Goal: Information Seeking & Learning: Learn about a topic

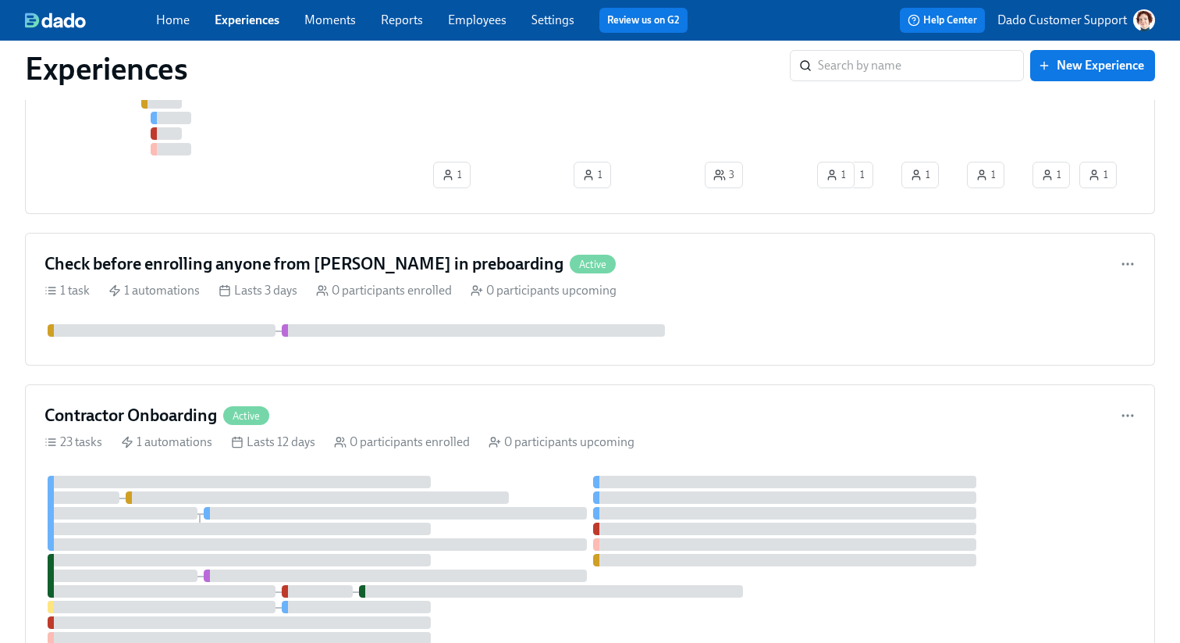
scroll to position [1213, 0]
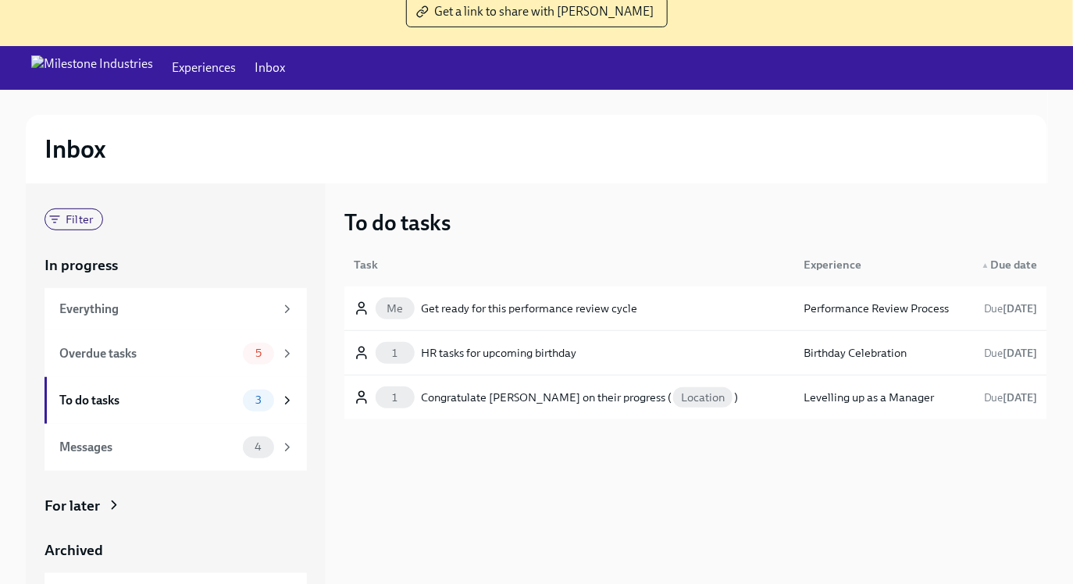
scroll to position [176, 0]
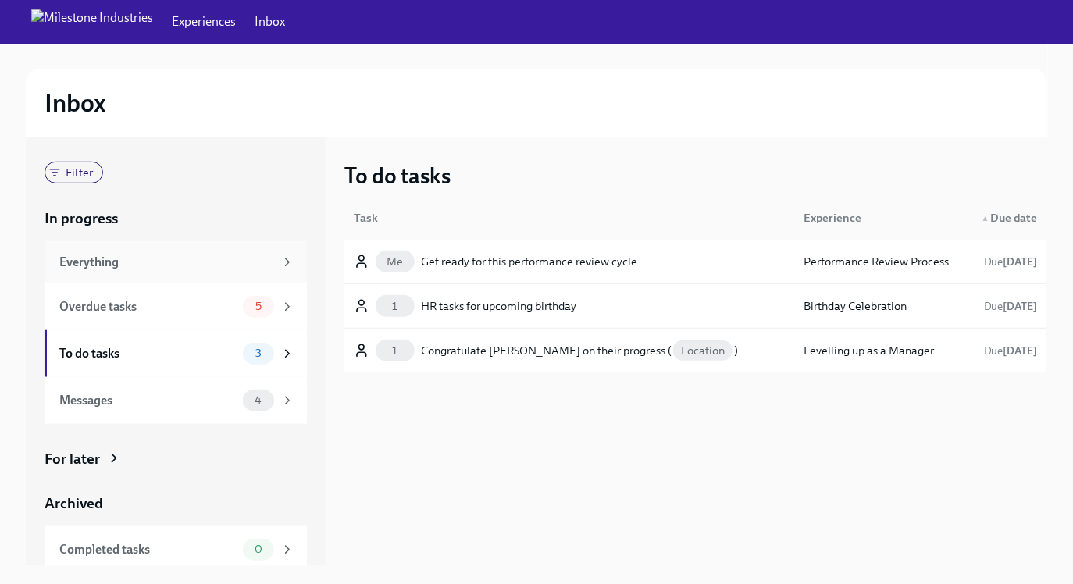
click at [193, 262] on div "Everything" at bounding box center [166, 262] width 215 height 17
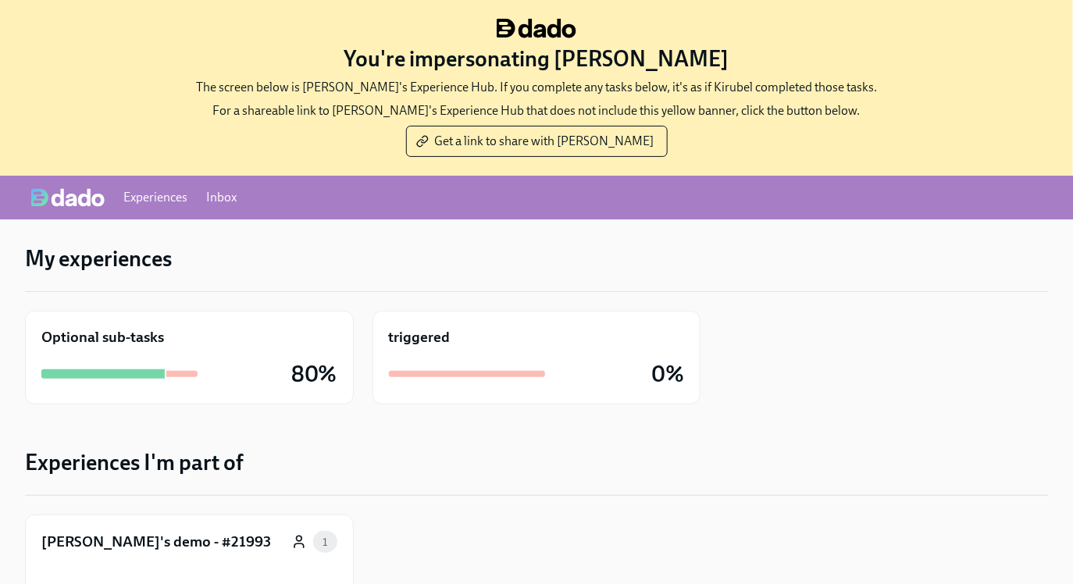
click at [223, 198] on link "Inbox" at bounding box center [221, 197] width 30 height 17
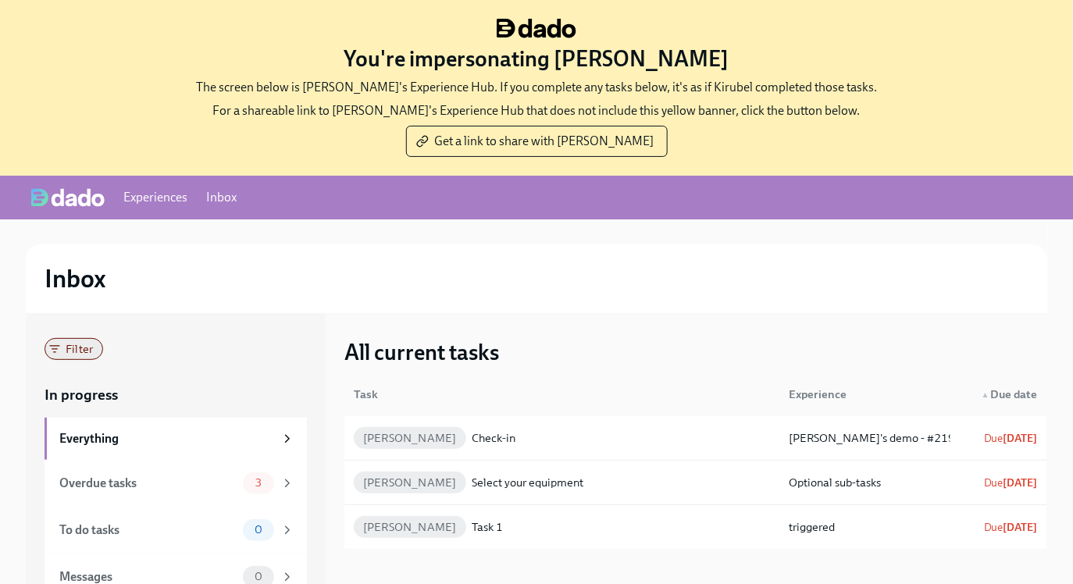
click at [84, 349] on span "Filter" at bounding box center [79, 350] width 46 height 12
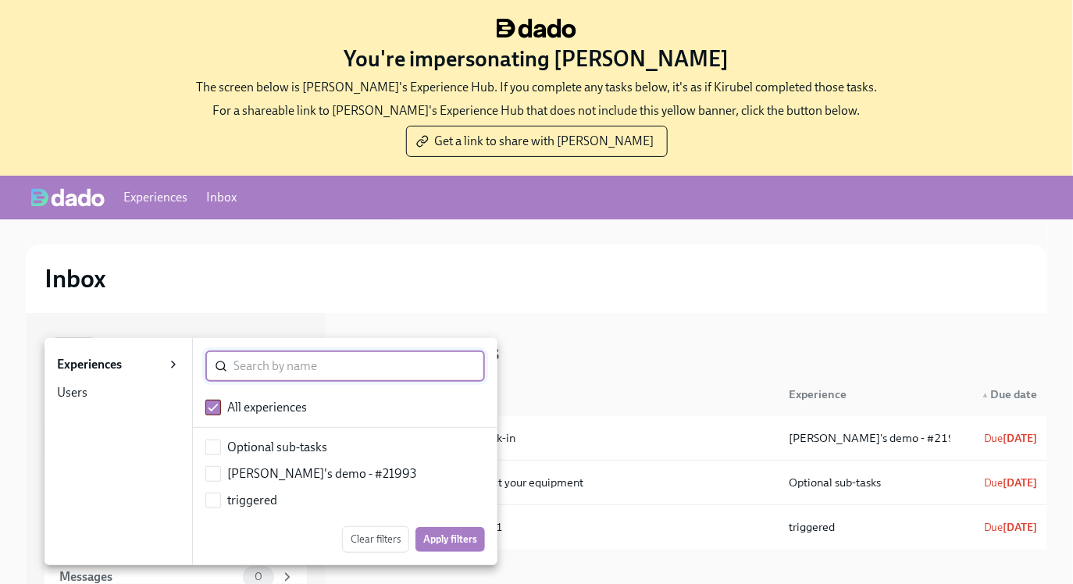
click at [280, 482] on div "[PERSON_NAME]'s demo - #21993" at bounding box center [321, 473] width 189 height 17
checkbox input "false"
checkbox input "true"
click at [459, 539] on span "Apply filters" at bounding box center [450, 540] width 54 height 16
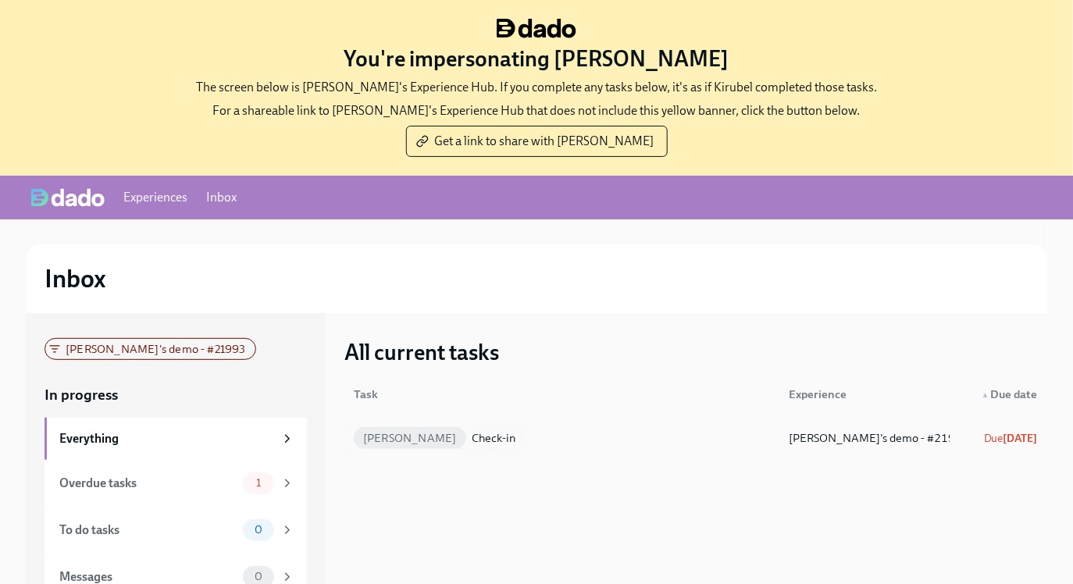
click at [501, 435] on div "[PERSON_NAME] Check-in" at bounding box center [565, 437] width 436 height 31
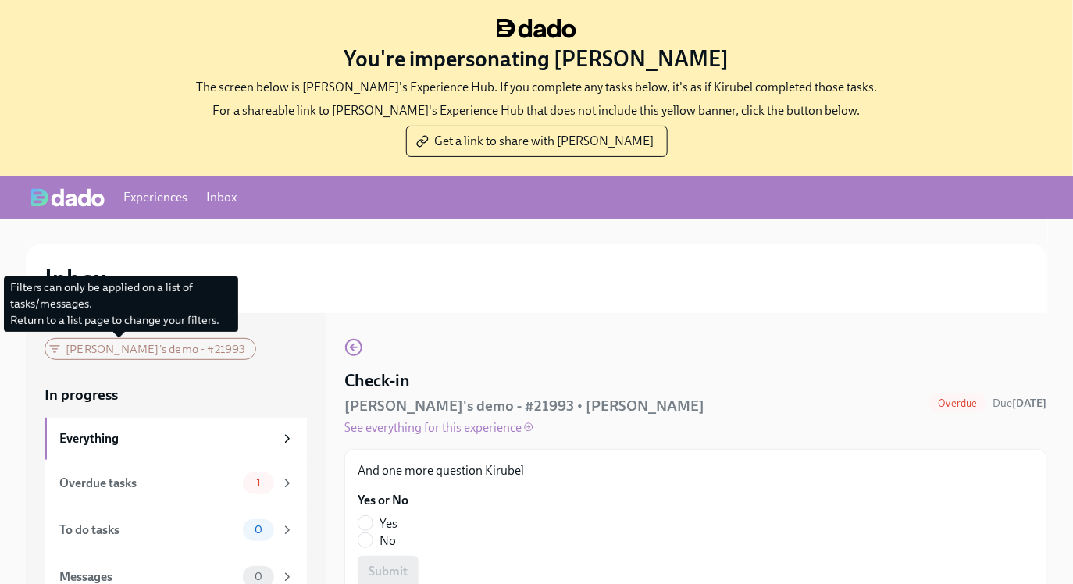
click at [80, 349] on div "[PERSON_NAME]'s demo - #21993" at bounding box center [151, 349] width 212 height 22
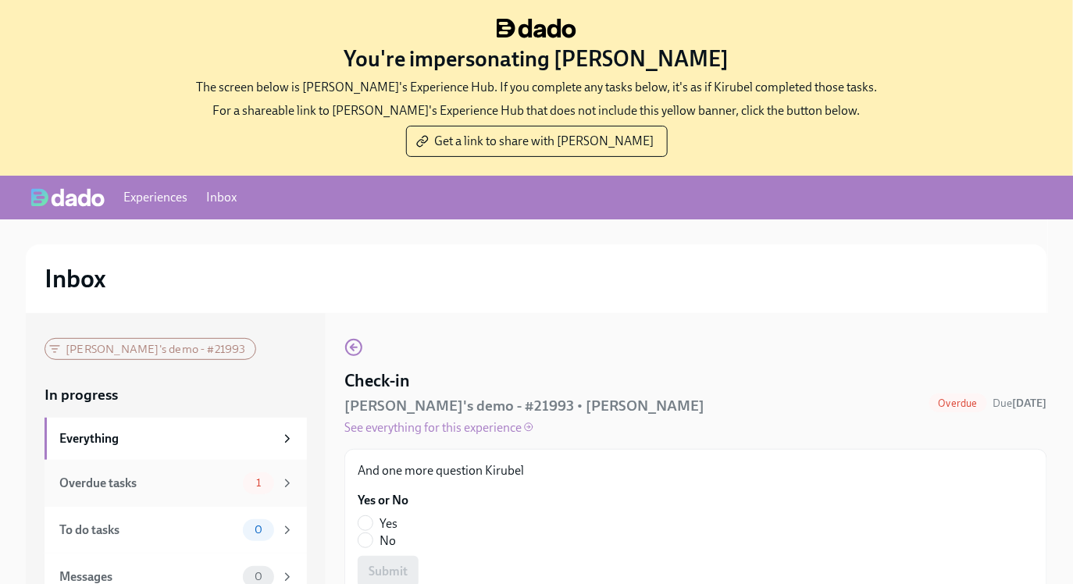
click at [119, 495] on div "Overdue tasks 1" at bounding box center [176, 483] width 262 height 47
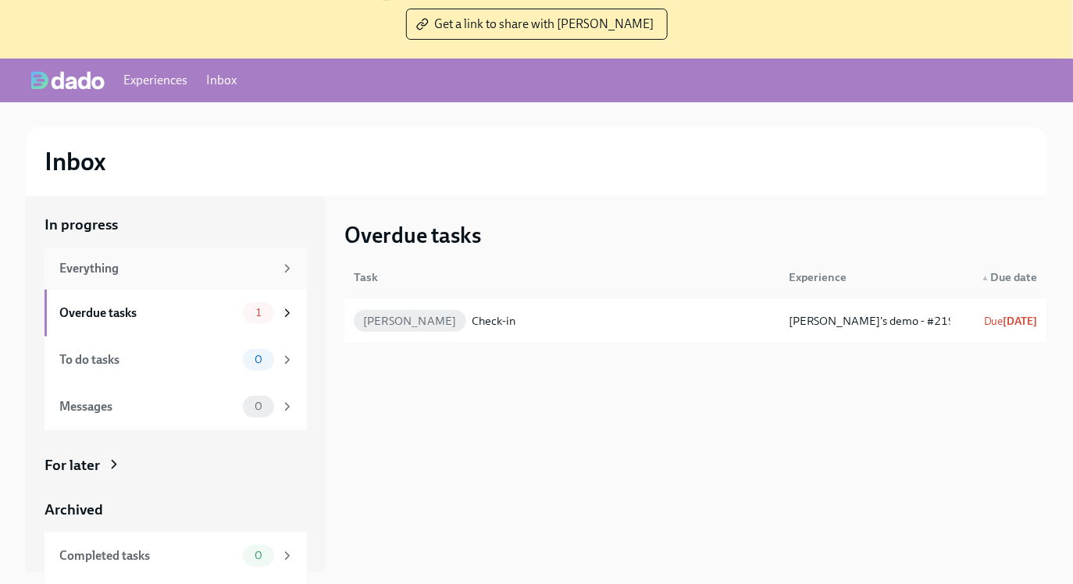
scroll to position [176, 0]
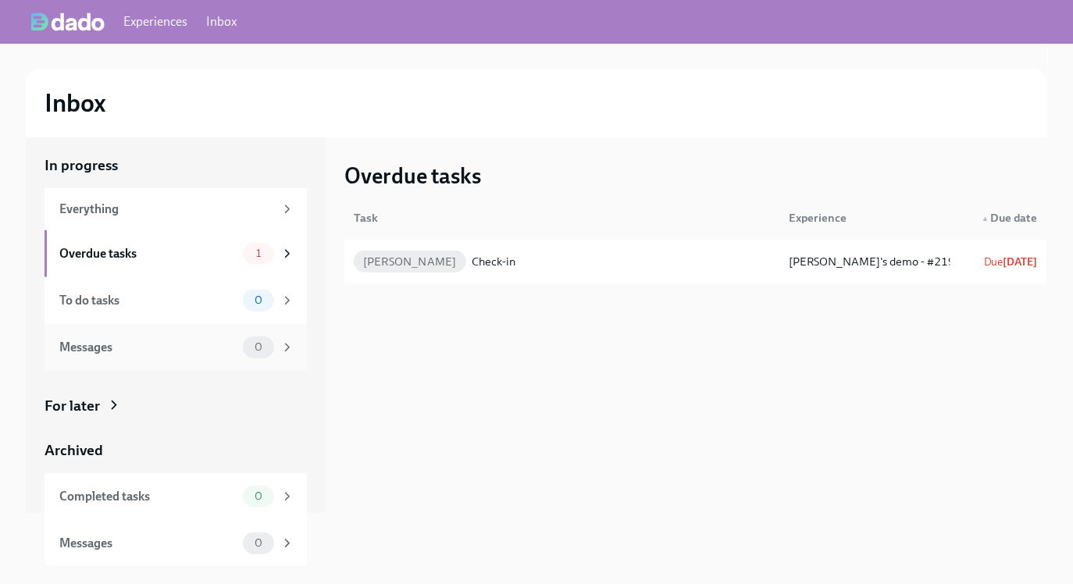
click at [158, 343] on div "Messages" at bounding box center [147, 347] width 177 height 17
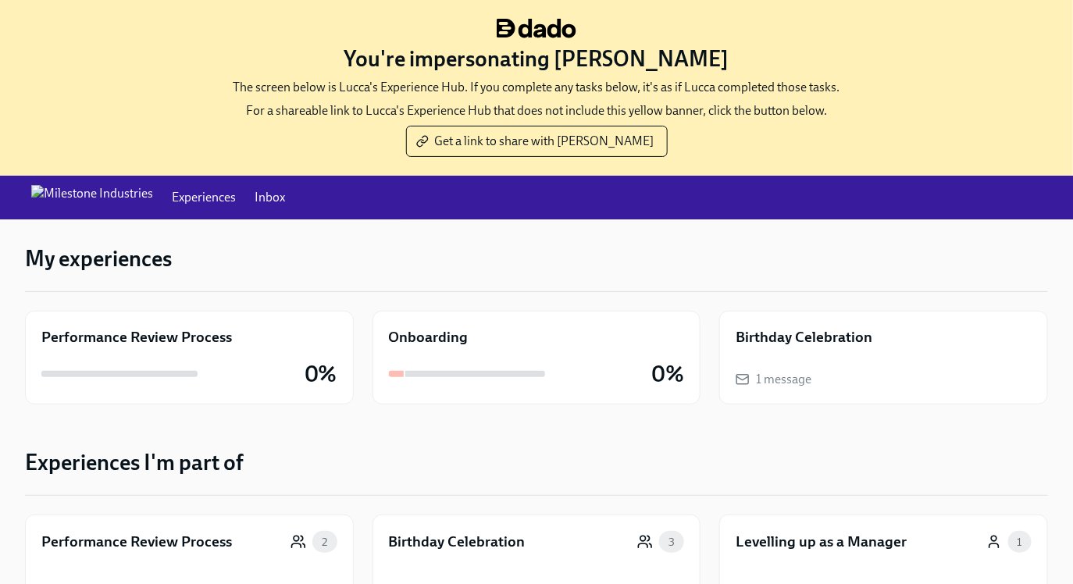
click at [255, 197] on link "Inbox" at bounding box center [270, 197] width 30 height 17
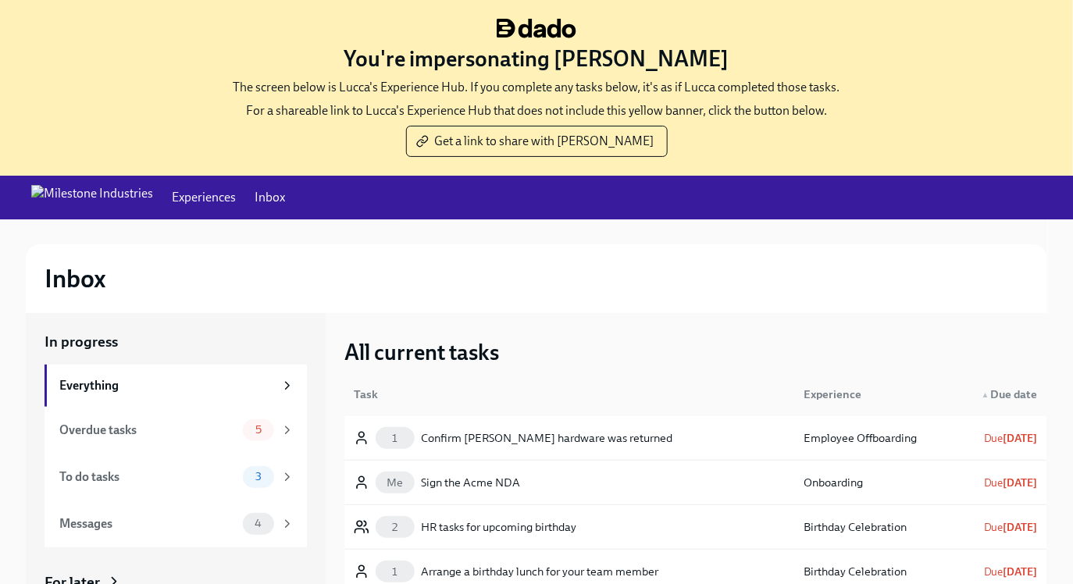
scroll to position [176, 0]
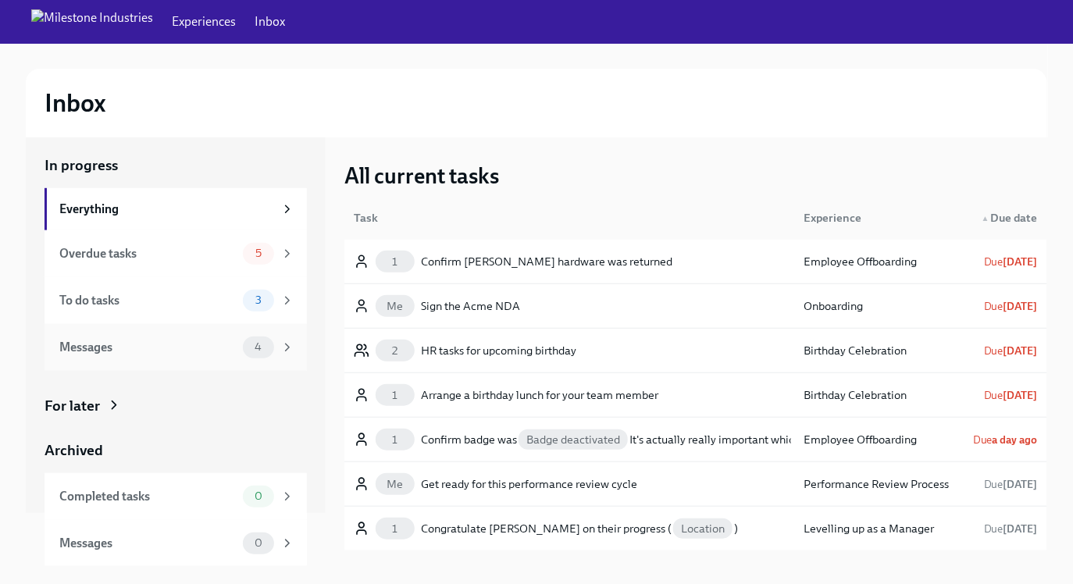
click at [124, 345] on div "Messages" at bounding box center [147, 347] width 177 height 17
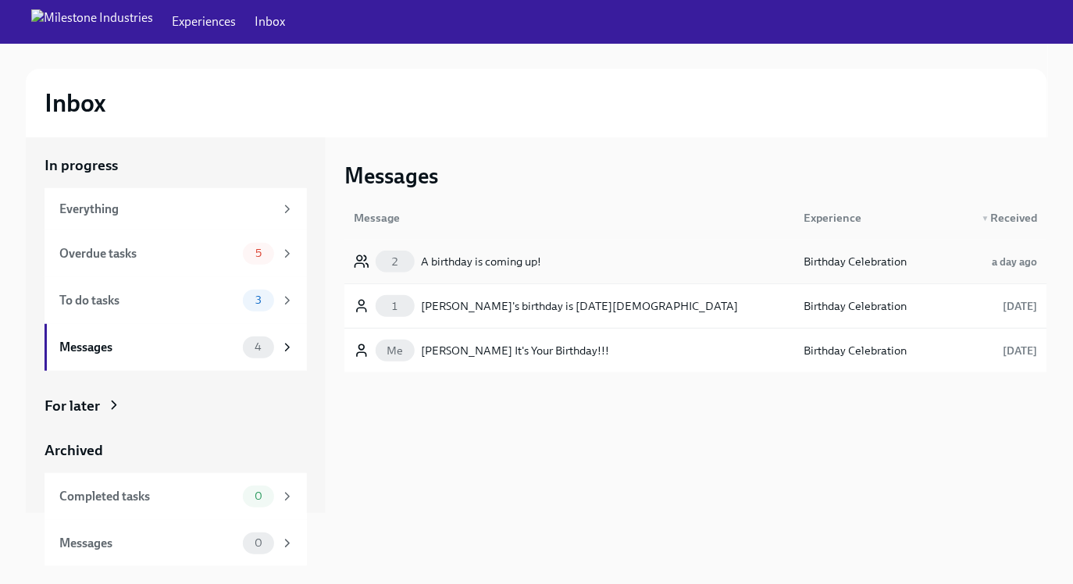
click at [497, 247] on div "2 A birthday is coming up!" at bounding box center [568, 261] width 443 height 31
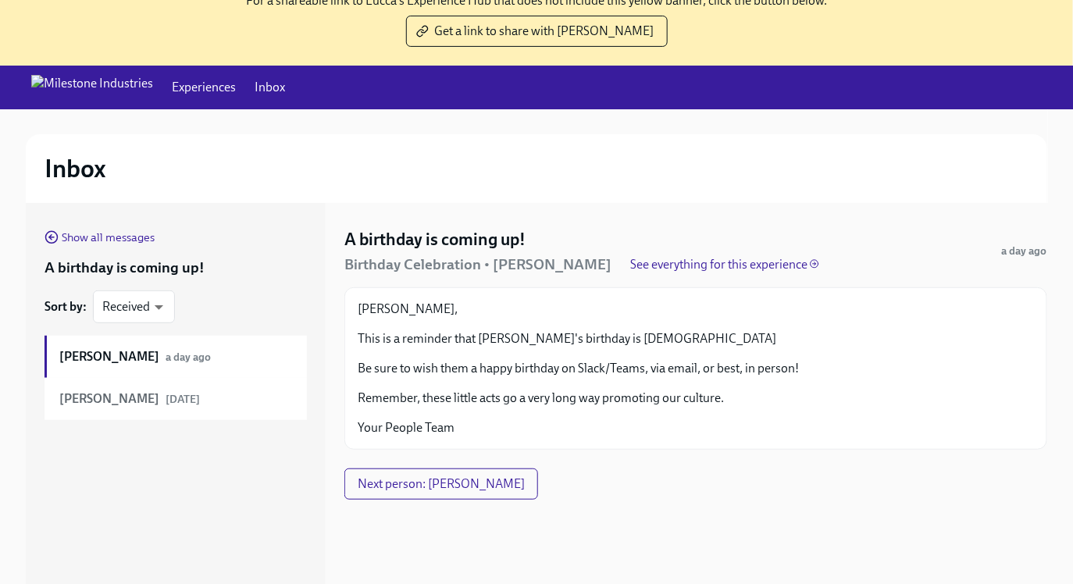
scroll to position [176, 0]
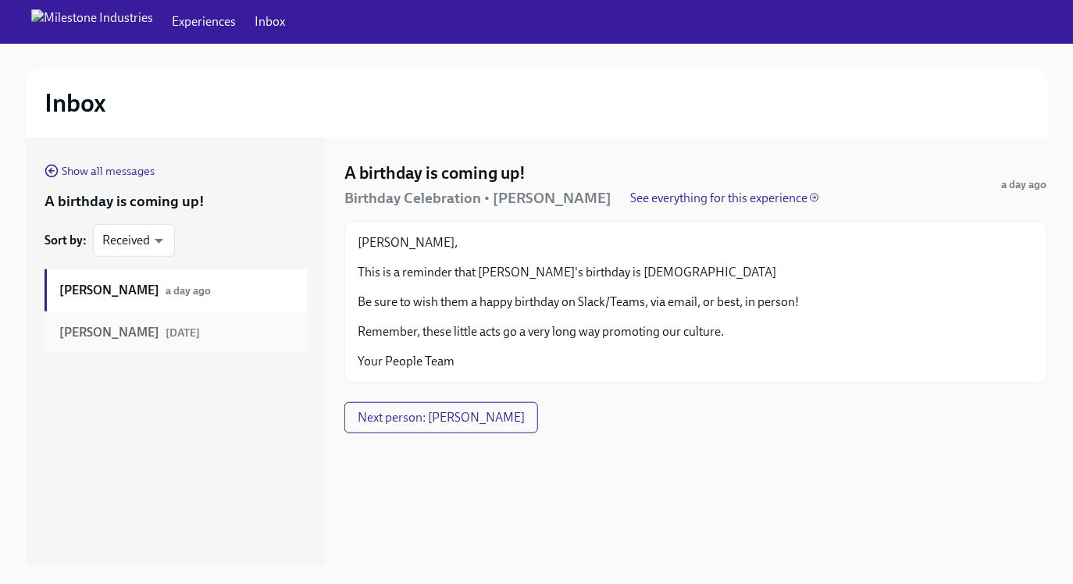
click at [113, 336] on strong "[PERSON_NAME]" at bounding box center [109, 332] width 100 height 17
click at [91, 162] on link "Show all messages" at bounding box center [100, 170] width 110 height 17
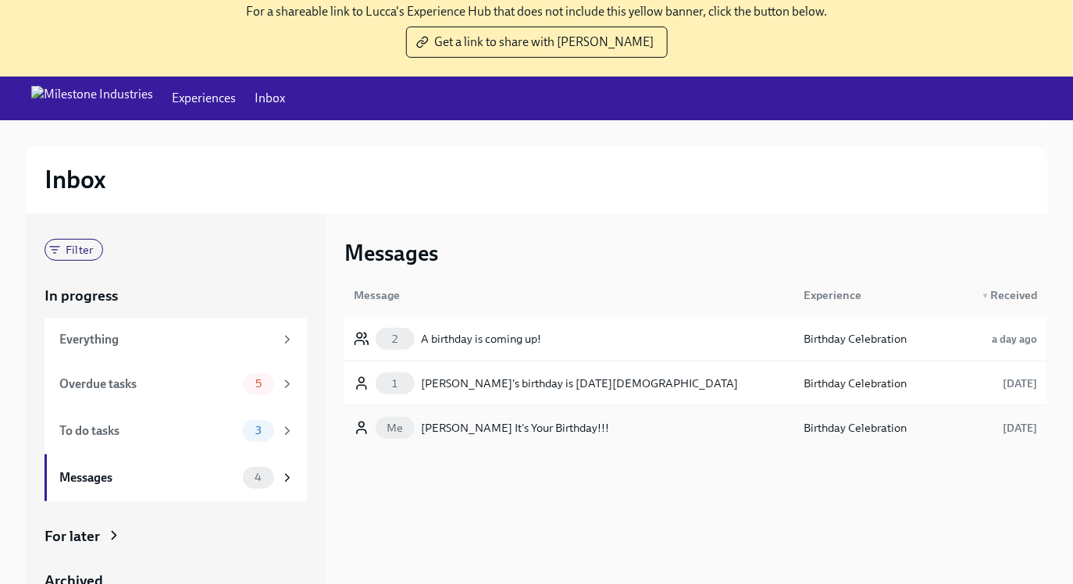
scroll to position [176, 0]
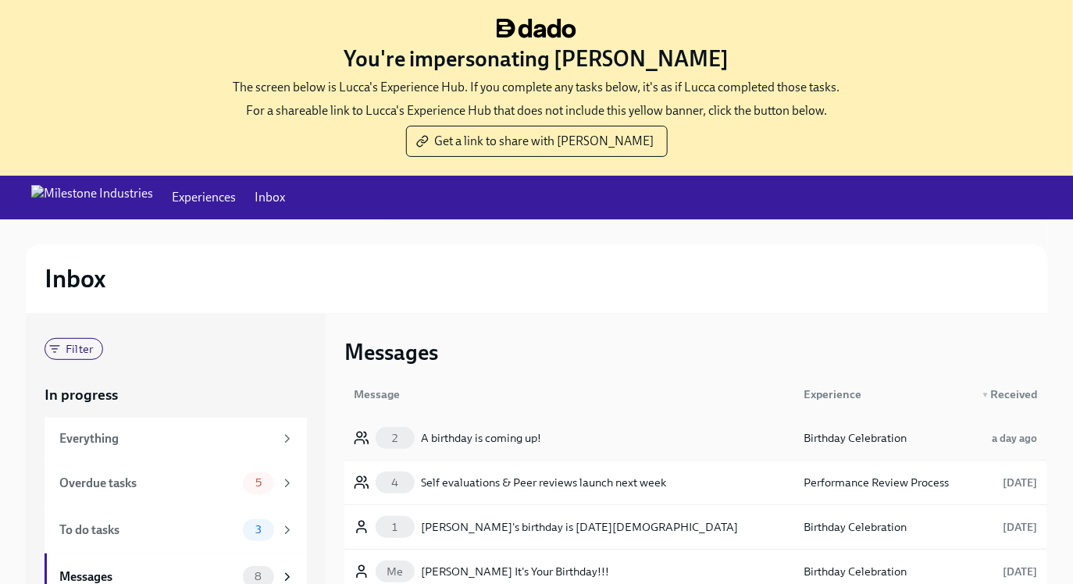
scroll to position [176, 0]
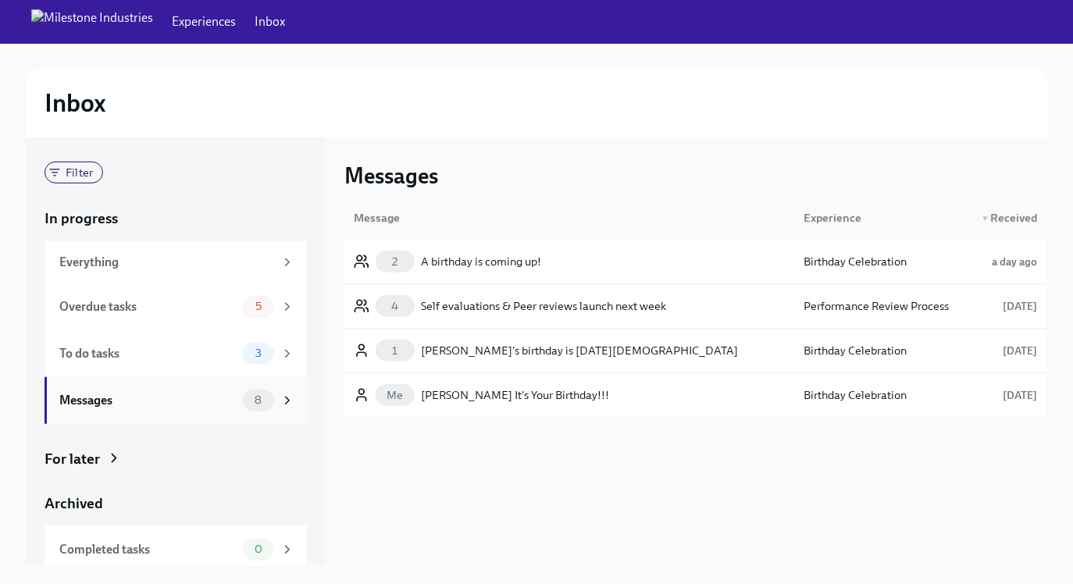
click at [136, 397] on div "Messages" at bounding box center [147, 400] width 177 height 17
click at [135, 397] on div "Messages" at bounding box center [147, 400] width 177 height 17
click at [496, 309] on div "Self evaluations & Peer reviews launch next week" at bounding box center [543, 306] width 245 height 19
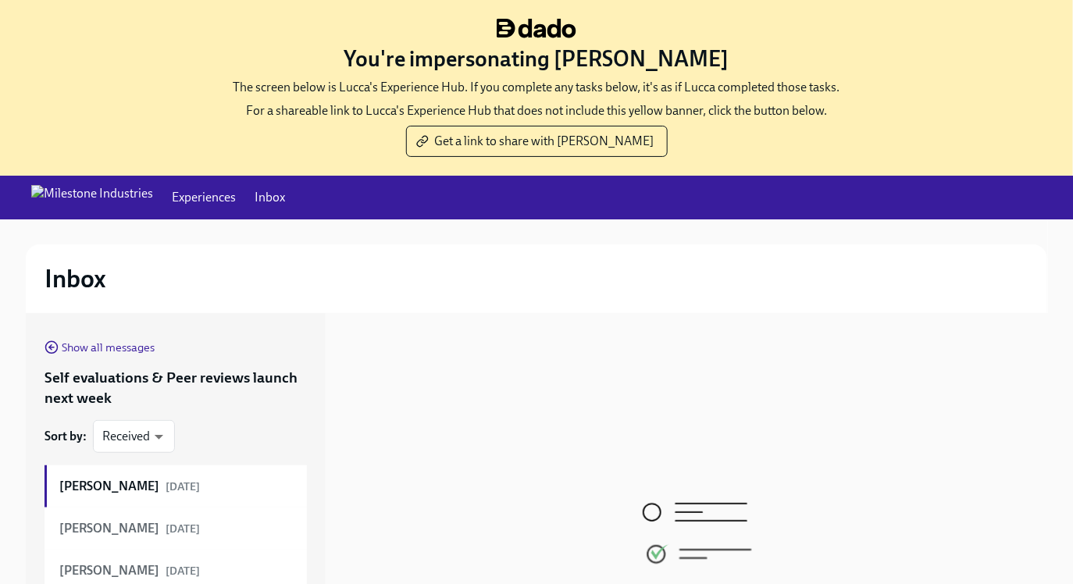
scroll to position [176, 0]
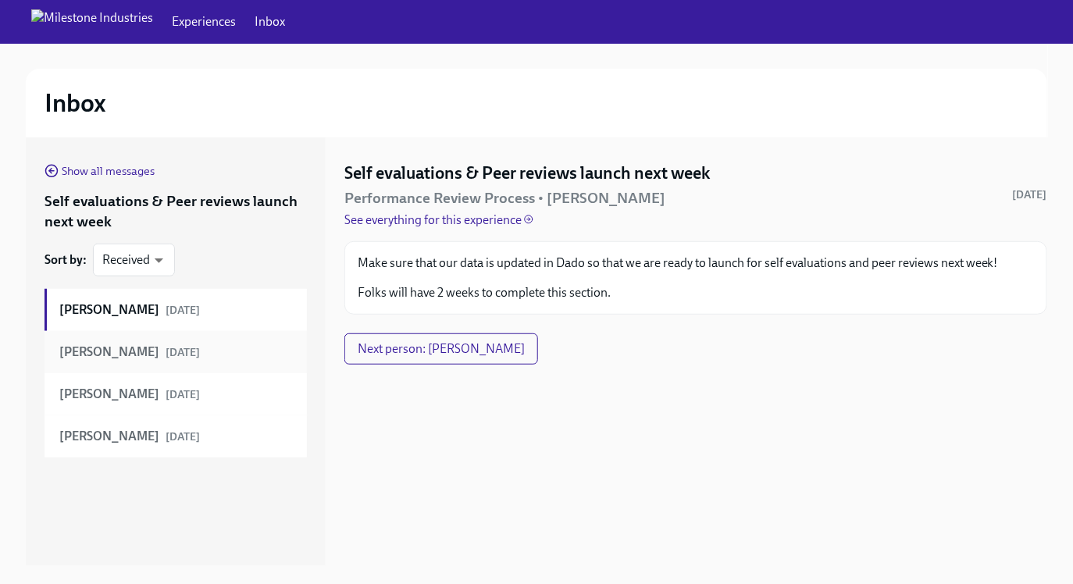
click at [80, 347] on strong "Liz Lawrence" at bounding box center [109, 352] width 100 height 17
click at [77, 390] on strong "Lucca Quinn" at bounding box center [109, 394] width 100 height 17
click at [94, 447] on div "Tasha Lawson 2 days ago" at bounding box center [176, 436] width 262 height 42
click at [136, 265] on body "You're impersonating Lucca Quinn The screen below is Lucca's Experience Hub. If…" at bounding box center [536, 204] width 1073 height 761
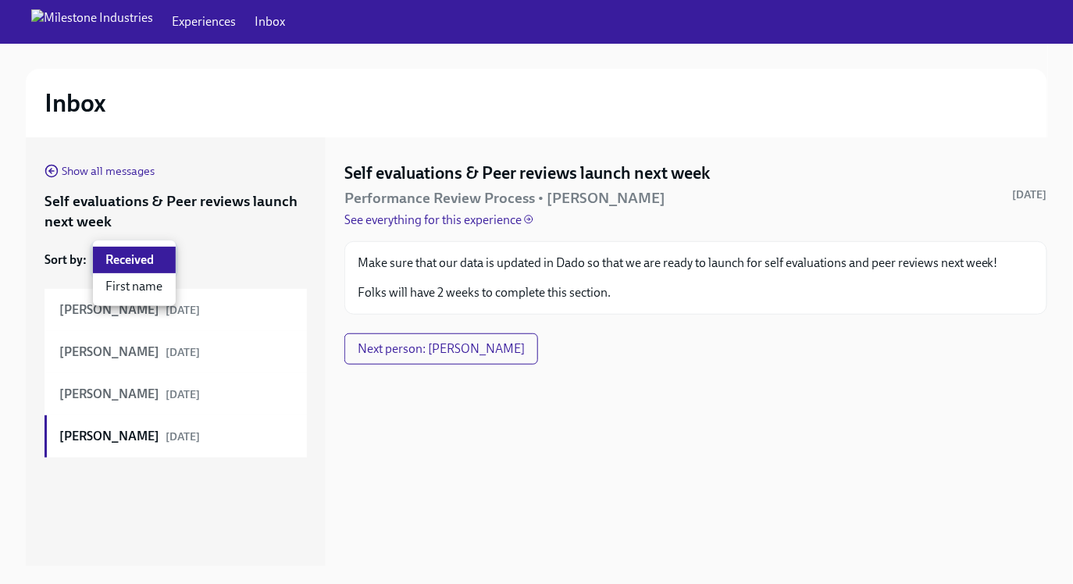
click at [131, 290] on li "First name" at bounding box center [134, 286] width 83 height 27
click at [114, 364] on div "Liz Lawrence 2 days ago" at bounding box center [176, 352] width 262 height 42
type input "sentAt"
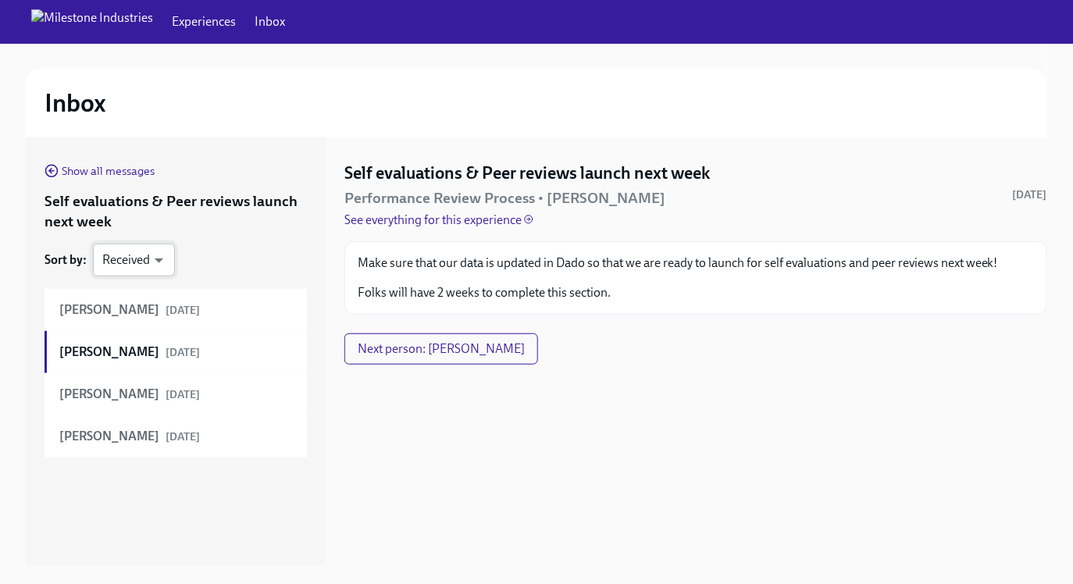
click at [137, 263] on body "You're impersonating Lucca Quinn The screen below is Lucca's Experience Hub. If…" at bounding box center [536, 204] width 1073 height 761
click at [65, 126] on div at bounding box center [536, 292] width 1073 height 584
click at [65, 163] on span "Show all messages" at bounding box center [100, 171] width 110 height 16
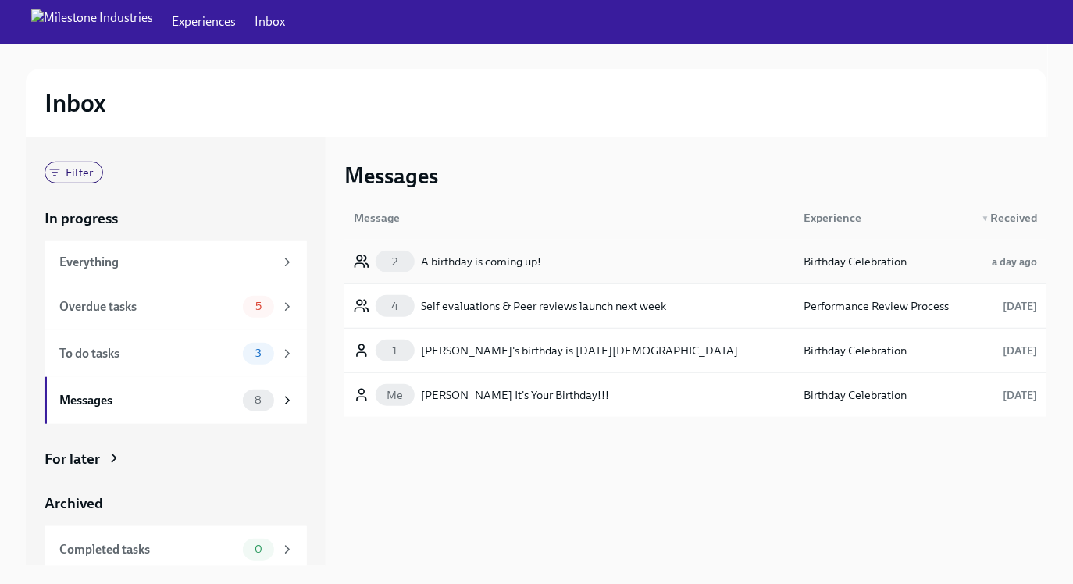
click at [436, 259] on div "A birthday is coming up!" at bounding box center [481, 261] width 120 height 19
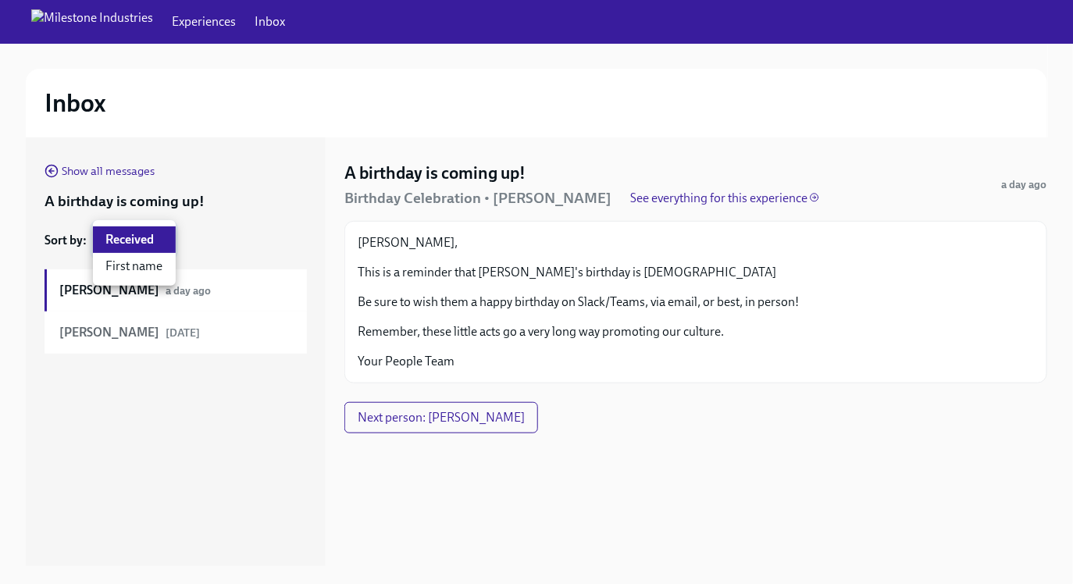
click at [130, 241] on body "You're impersonating Lucca Quinn The screen below is Lucca's Experience Hub. If…" at bounding box center [536, 204] width 1073 height 761
click at [128, 266] on li "First name" at bounding box center [134, 266] width 83 height 27
type input "name"
click at [173, 462] on div "Show all messages A birthday is coming up! Sort by : First name name ​ Adrian B…" at bounding box center [176, 351] width 300 height 429
